Goal: Task Accomplishment & Management: Complete application form

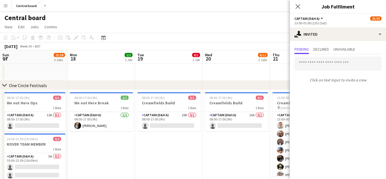
scroll to position [0, 192]
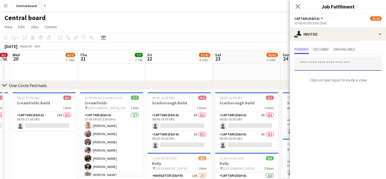
click at [353, 64] on input "text" at bounding box center [337, 63] width 87 height 14
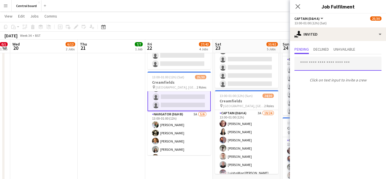
scroll to position [205, 0]
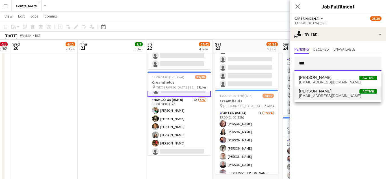
type input "***"
click at [346, 98] on mat-option "[PERSON_NAME] Active [EMAIL_ADDRESS][DOMAIN_NAME]" at bounding box center [337, 93] width 87 height 14
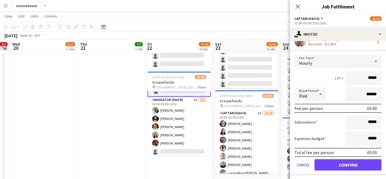
scroll to position [53, 0]
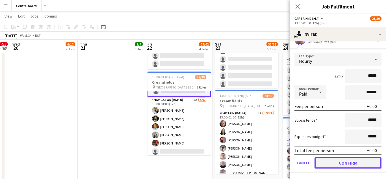
click at [348, 162] on button "Confirm" at bounding box center [347, 162] width 67 height 11
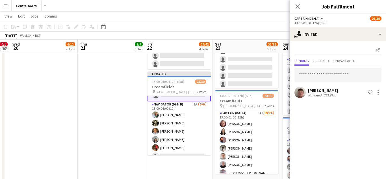
scroll to position [0, 0]
click at [321, 75] on input "text" at bounding box center [337, 75] width 87 height 14
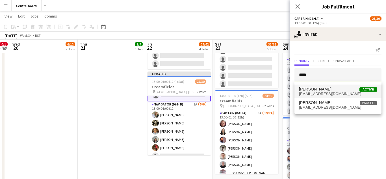
type input "****"
click at [321, 88] on span "[PERSON_NAME]" at bounding box center [315, 89] width 32 height 5
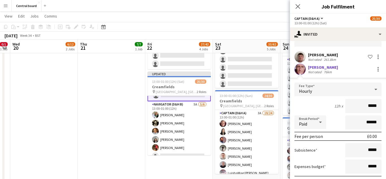
scroll to position [66, 0]
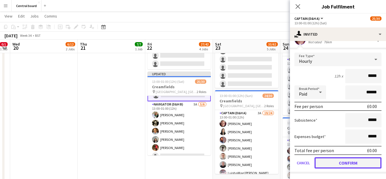
click at [350, 165] on button "Confirm" at bounding box center [347, 162] width 67 height 11
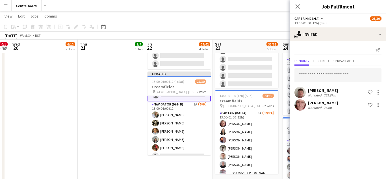
scroll to position [0, 0]
click at [336, 76] on input "text" at bounding box center [337, 75] width 87 height 14
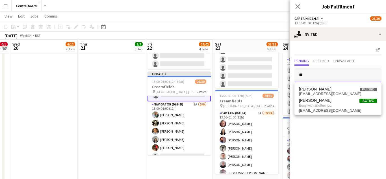
type input "*"
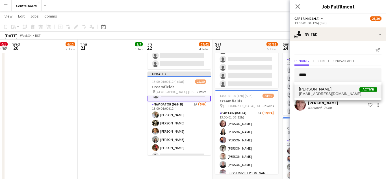
type input "****"
click at [334, 91] on span "[PERSON_NAME] Active" at bounding box center [338, 89] width 78 height 5
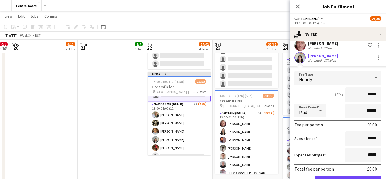
scroll to position [78, 0]
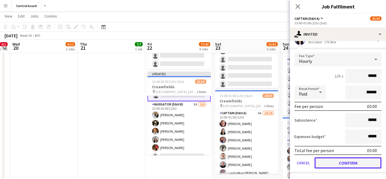
click at [349, 164] on button "Confirm" at bounding box center [347, 162] width 67 height 11
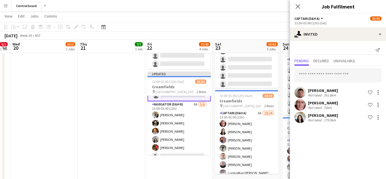
scroll to position [0, 0]
click at [347, 75] on input "text" at bounding box center [337, 75] width 87 height 14
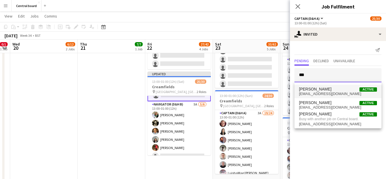
type input "***"
click at [323, 92] on span "[EMAIL_ADDRESS][DOMAIN_NAME]" at bounding box center [338, 94] width 78 height 5
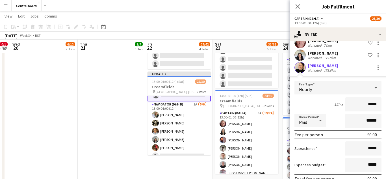
scroll to position [90, 0]
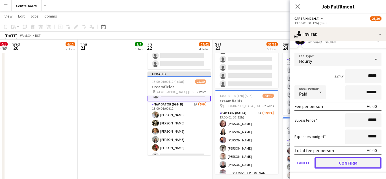
click at [345, 164] on button "Confirm" at bounding box center [347, 162] width 67 height 11
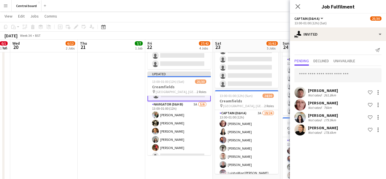
scroll to position [233, 0]
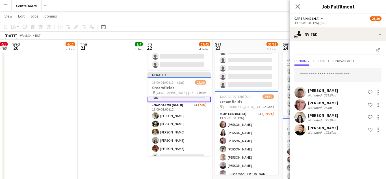
click at [325, 73] on input "text" at bounding box center [337, 75] width 87 height 14
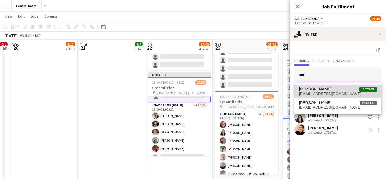
type input "***"
click at [344, 89] on span "[PERSON_NAME] Active" at bounding box center [338, 89] width 78 height 5
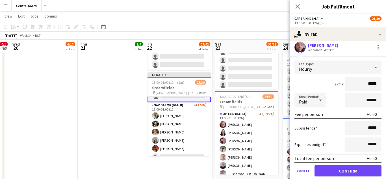
scroll to position [103, 0]
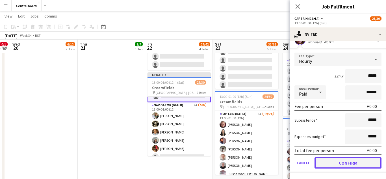
click at [356, 163] on button "Confirm" at bounding box center [347, 162] width 67 height 11
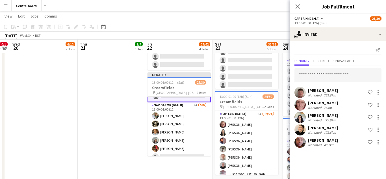
scroll to position [0, 0]
click at [340, 74] on input "text" at bounding box center [337, 75] width 87 height 14
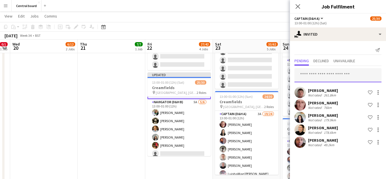
scroll to position [210, 0]
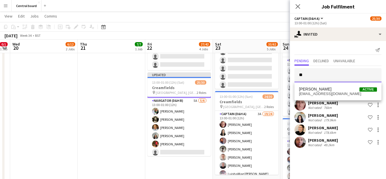
type input "*"
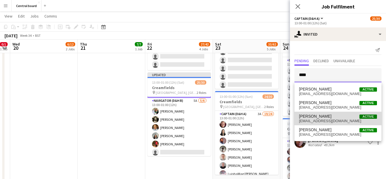
type input "****"
click at [313, 119] on span "[EMAIL_ADDRESS][DOMAIN_NAME]" at bounding box center [338, 121] width 78 height 5
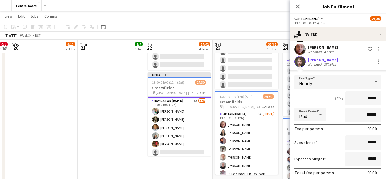
scroll to position [115, 0]
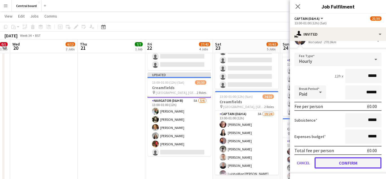
click at [353, 165] on button "Confirm" at bounding box center [347, 162] width 67 height 11
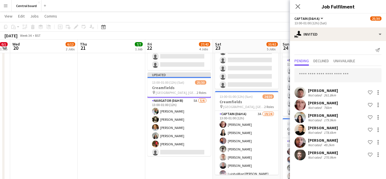
scroll to position [0, 0]
click at [345, 74] on input "text" at bounding box center [337, 75] width 87 height 14
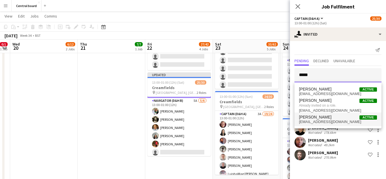
type input "*****"
click at [334, 123] on span "[EMAIL_ADDRESS][DOMAIN_NAME]" at bounding box center [338, 121] width 78 height 5
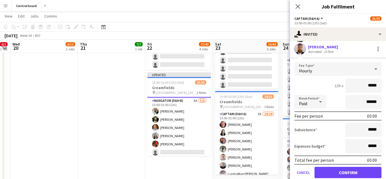
scroll to position [128, 0]
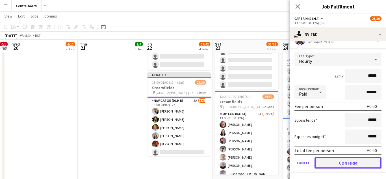
click at [348, 165] on button "Confirm" at bounding box center [347, 162] width 67 height 11
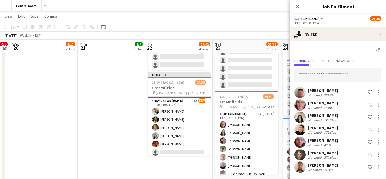
scroll to position [0, 0]
click at [351, 73] on input "text" at bounding box center [337, 75] width 87 height 14
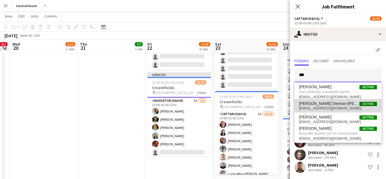
type input "***"
click at [348, 108] on span "[EMAIL_ADDRESS][DOMAIN_NAME]" at bounding box center [338, 108] width 78 height 5
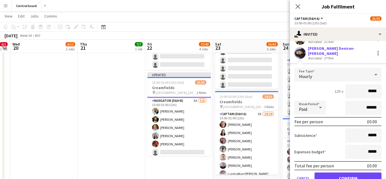
scroll to position [140, 0]
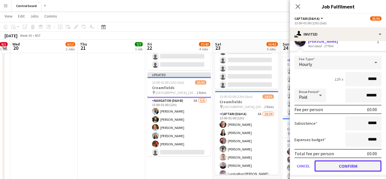
click at [354, 163] on button "Confirm" at bounding box center [347, 165] width 67 height 11
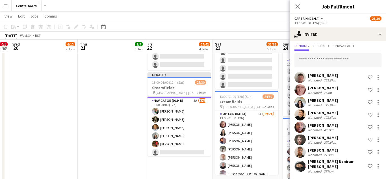
scroll to position [12, 0]
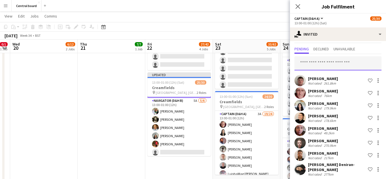
click at [361, 61] on input "text" at bounding box center [337, 63] width 87 height 14
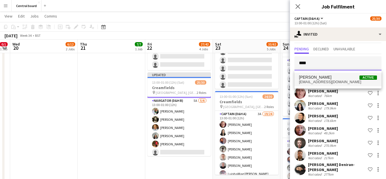
type input "****"
click at [344, 78] on span "[PERSON_NAME] Active" at bounding box center [338, 77] width 78 height 5
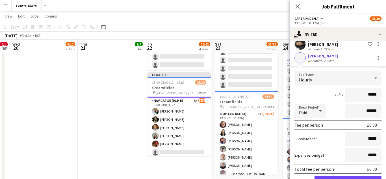
scroll to position [153, 0]
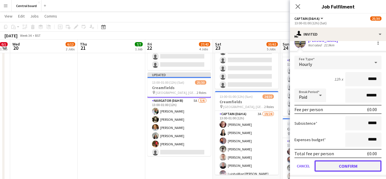
click at [352, 165] on button "Confirm" at bounding box center [347, 165] width 67 height 11
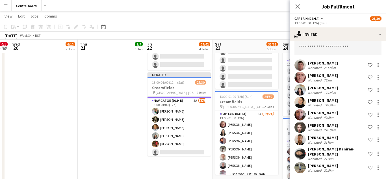
scroll to position [24, 0]
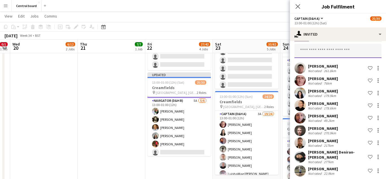
click at [348, 51] on input "text" at bounding box center [337, 51] width 87 height 14
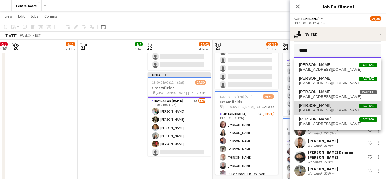
type input "*****"
click at [332, 109] on span "[EMAIL_ADDRESS][DOMAIN_NAME]" at bounding box center [338, 110] width 78 height 5
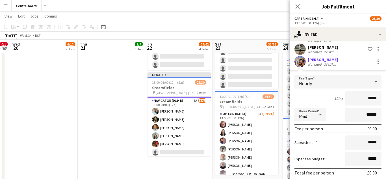
scroll to position [165, 0]
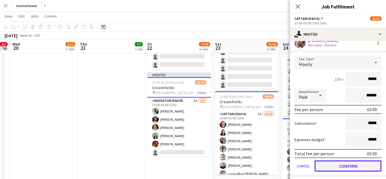
click at [345, 164] on button "Confirm" at bounding box center [347, 165] width 67 height 11
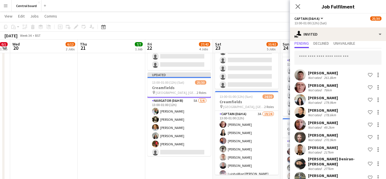
scroll to position [17, 0]
click at [339, 58] on input "text" at bounding box center [337, 58] width 87 height 14
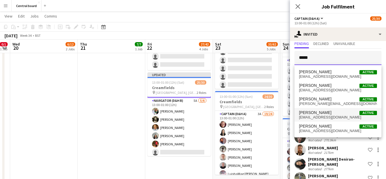
type input "*****"
click at [330, 114] on span "[PERSON_NAME] Active" at bounding box center [338, 112] width 78 height 5
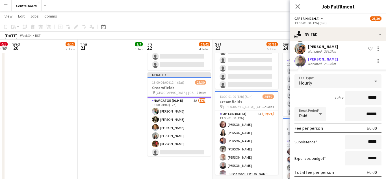
scroll to position [177, 0]
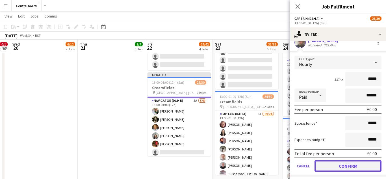
click at [336, 164] on button "Confirm" at bounding box center [347, 165] width 67 height 11
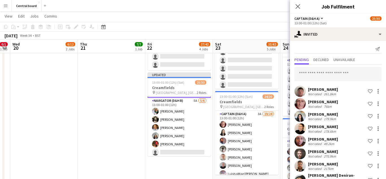
scroll to position [0, 0]
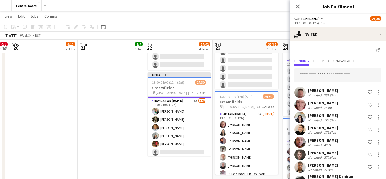
click at [337, 75] on input "text" at bounding box center [337, 75] width 87 height 14
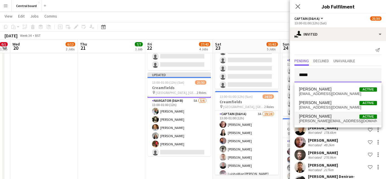
type input "*****"
click at [341, 117] on span "[PERSON_NAME] Active" at bounding box center [338, 116] width 78 height 5
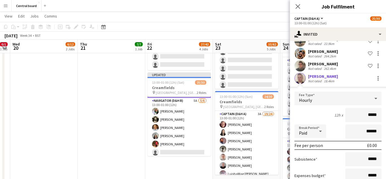
scroll to position [190, 0]
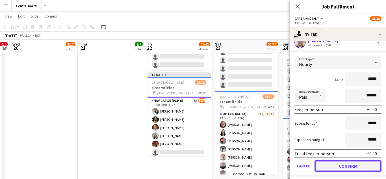
click at [344, 164] on button "Confirm" at bounding box center [347, 165] width 67 height 11
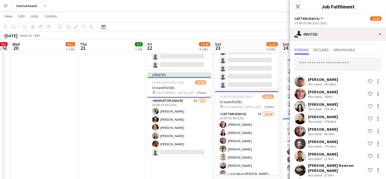
scroll to position [0, 0]
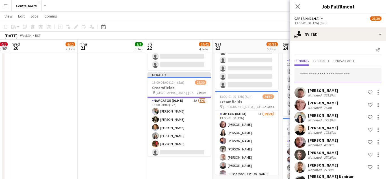
click at [347, 75] on input "text" at bounding box center [337, 75] width 87 height 14
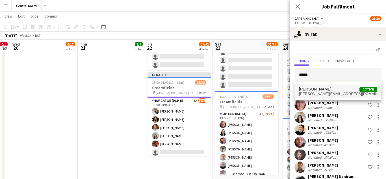
type input "*****"
click at [345, 89] on span "[PERSON_NAME] Active" at bounding box center [338, 89] width 78 height 5
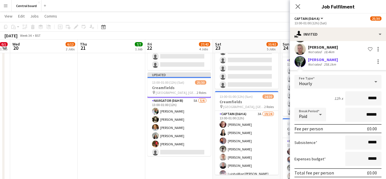
scroll to position [202, 0]
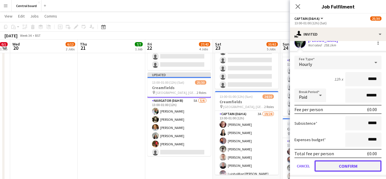
click at [345, 163] on button "Confirm" at bounding box center [347, 165] width 67 height 11
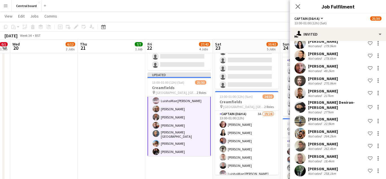
scroll to position [53, 0]
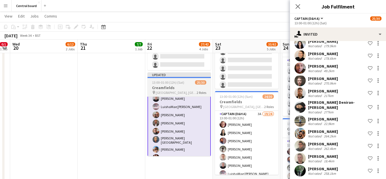
click at [158, 127] on app-card-role "Captain (D&H A) 13I 3A 20/24 13:00-01:00 (12h) [PERSON_NAME] [PERSON_NAME] [PER…" at bounding box center [178, 148] width 63 height 210
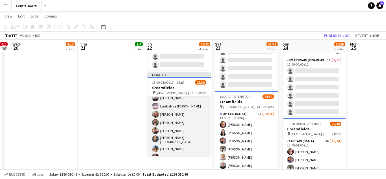
scroll to position [53, 0]
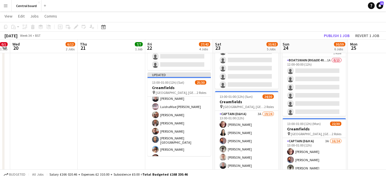
click at [160, 94] on span "[GEOGRAPHIC_DATA], [GEOGRAPHIC_DATA]" at bounding box center [176, 92] width 41 height 4
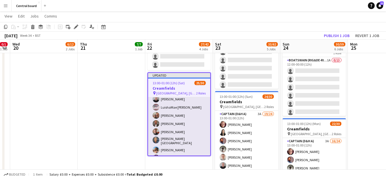
click at [194, 120] on app-card-role "Captain (D&H A) 13I 3A 20/24 13:00-01:00 (12h) [PERSON_NAME] [PERSON_NAME] [PER…" at bounding box center [179, 148] width 62 height 209
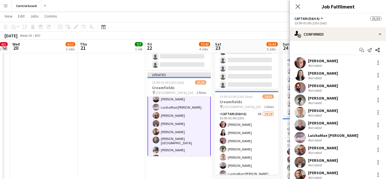
scroll to position [53, 0]
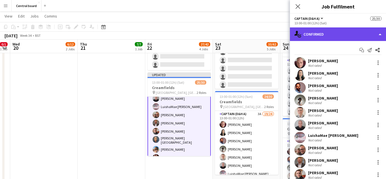
click at [376, 37] on div "single-neutral-actions-check-2 Confirmed" at bounding box center [338, 34] width 96 height 14
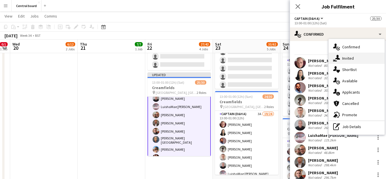
click at [352, 60] on div "single-neutral-actions-share-1 Invited" at bounding box center [356, 58] width 56 height 11
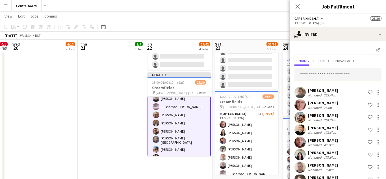
click at [350, 77] on input "text" at bounding box center [337, 75] width 87 height 14
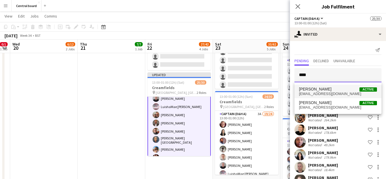
type input "****"
click at [328, 94] on span "[EMAIL_ADDRESS][DOMAIN_NAME]" at bounding box center [338, 94] width 78 height 5
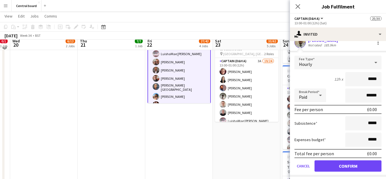
scroll to position [286, 0]
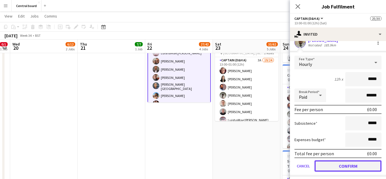
click at [354, 162] on button "Confirm" at bounding box center [347, 165] width 67 height 11
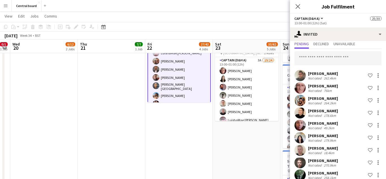
scroll to position [0, 0]
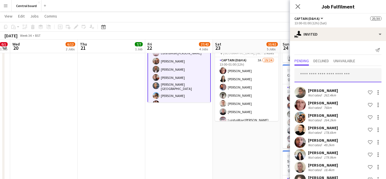
click at [314, 75] on input "text" at bounding box center [337, 75] width 87 height 14
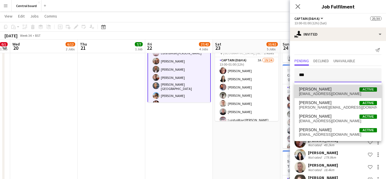
type input "***"
click at [313, 92] on span "[EMAIL_ADDRESS][DOMAIN_NAME]" at bounding box center [338, 94] width 78 height 5
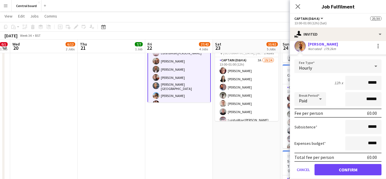
scroll to position [227, 0]
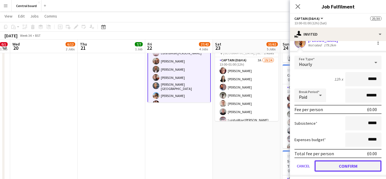
click at [330, 165] on button "Confirm" at bounding box center [347, 165] width 67 height 11
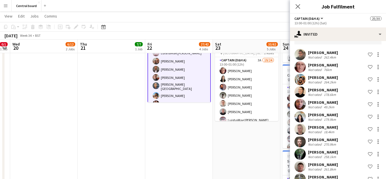
scroll to position [0, 0]
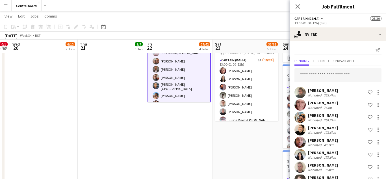
click at [315, 73] on input "text" at bounding box center [337, 75] width 87 height 14
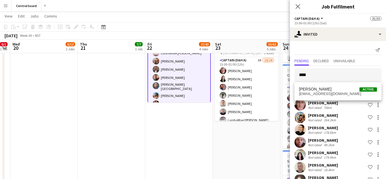
click at [314, 89] on div "[PERSON_NAME]" at bounding box center [323, 90] width 30 height 5
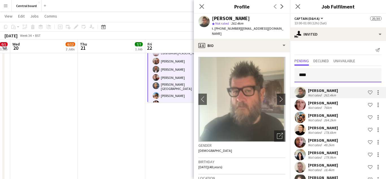
click at [313, 80] on input "****" at bounding box center [337, 75] width 87 height 14
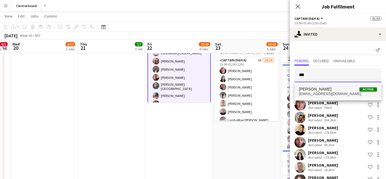
type input "***"
click at [320, 90] on span "[PERSON_NAME]" at bounding box center [315, 89] width 32 height 5
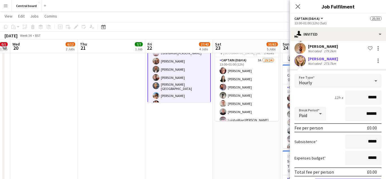
scroll to position [239, 0]
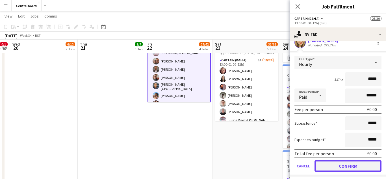
click at [334, 160] on button "Confirm" at bounding box center [347, 165] width 67 height 11
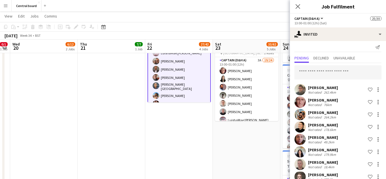
scroll to position [0, 0]
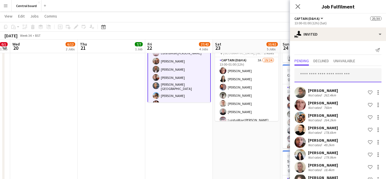
click at [324, 76] on input "text" at bounding box center [337, 75] width 87 height 14
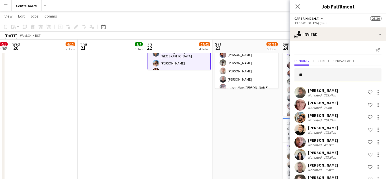
type input "*"
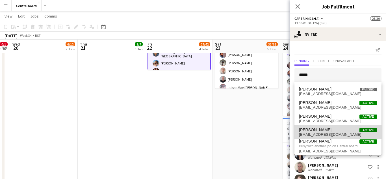
type input "*****"
click at [314, 131] on span "[PERSON_NAME]" at bounding box center [315, 129] width 32 height 5
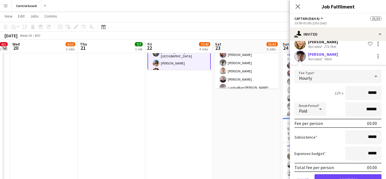
scroll to position [252, 0]
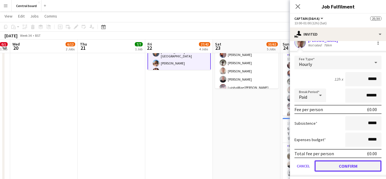
click at [339, 160] on button "Confirm" at bounding box center [347, 165] width 67 height 11
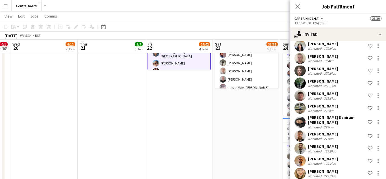
scroll to position [0, 0]
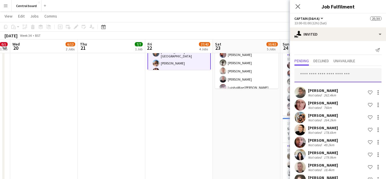
click at [318, 77] on input "text" at bounding box center [337, 75] width 87 height 14
